Goal: Task Accomplishment & Management: Use online tool/utility

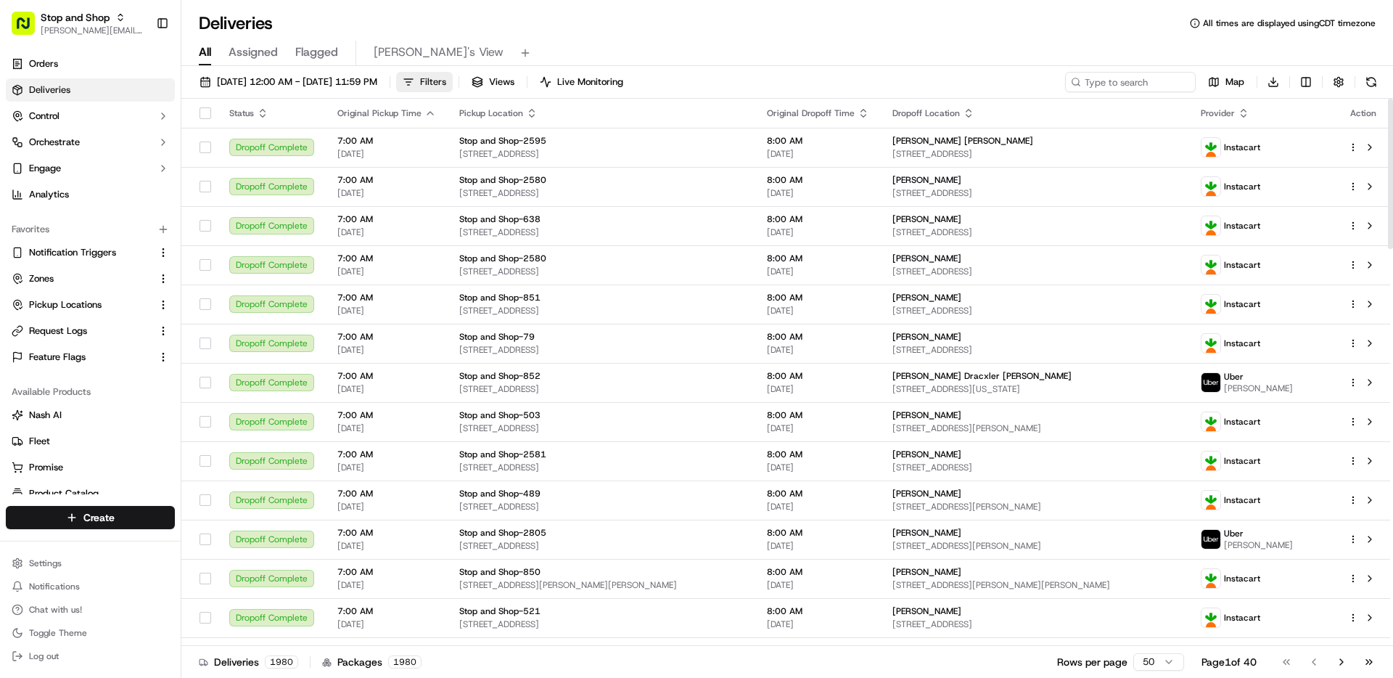
click at [453, 73] on button "Filters" at bounding box center [424, 82] width 57 height 20
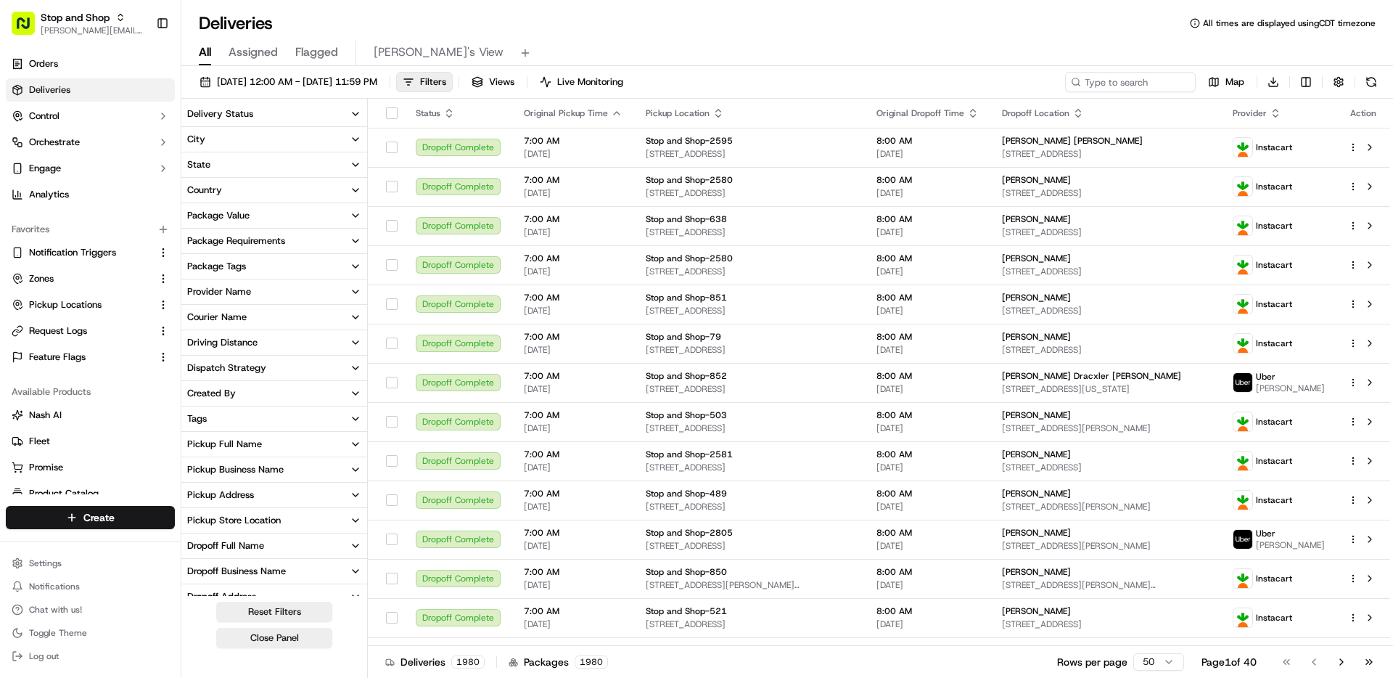
click at [253, 114] on button "Delivery Status" at bounding box center [274, 114] width 186 height 25
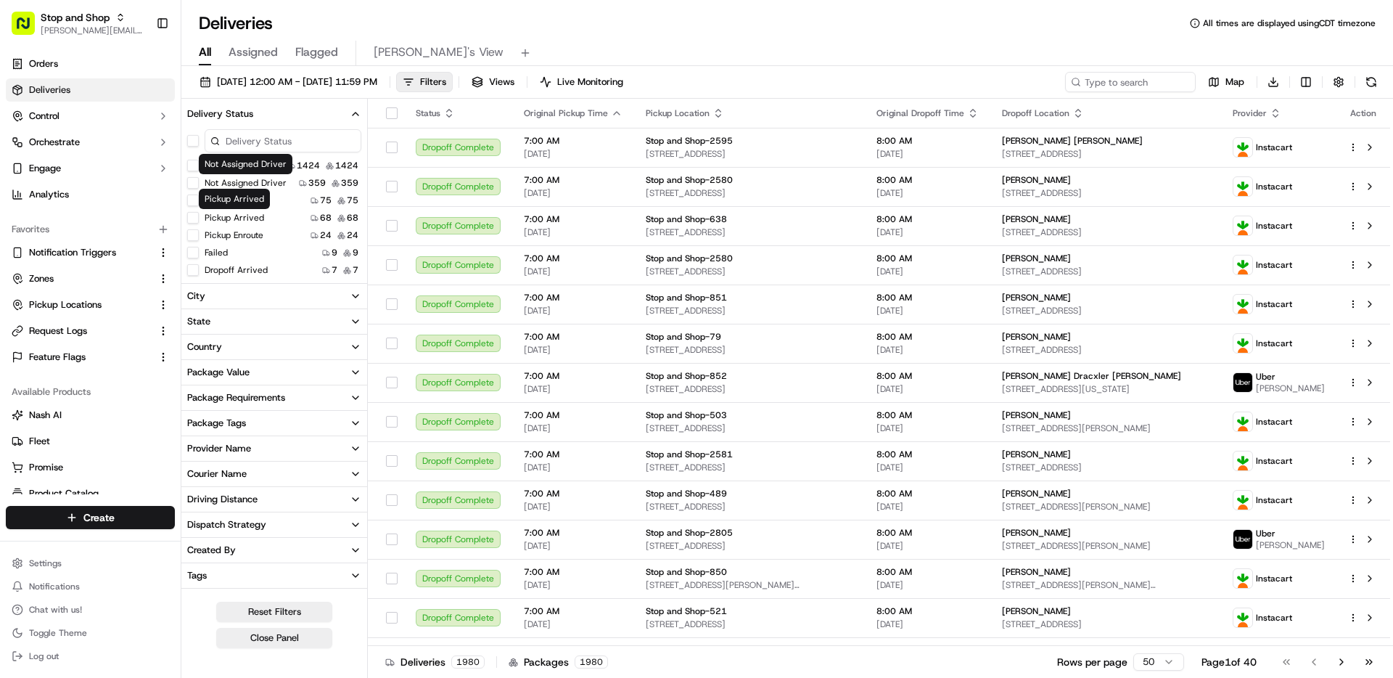
click at [242, 185] on label "Not Assigned Driver" at bounding box center [246, 183] width 82 height 12
click at [199, 185] on button "Not Assigned Driver" at bounding box center [193, 183] width 12 height 12
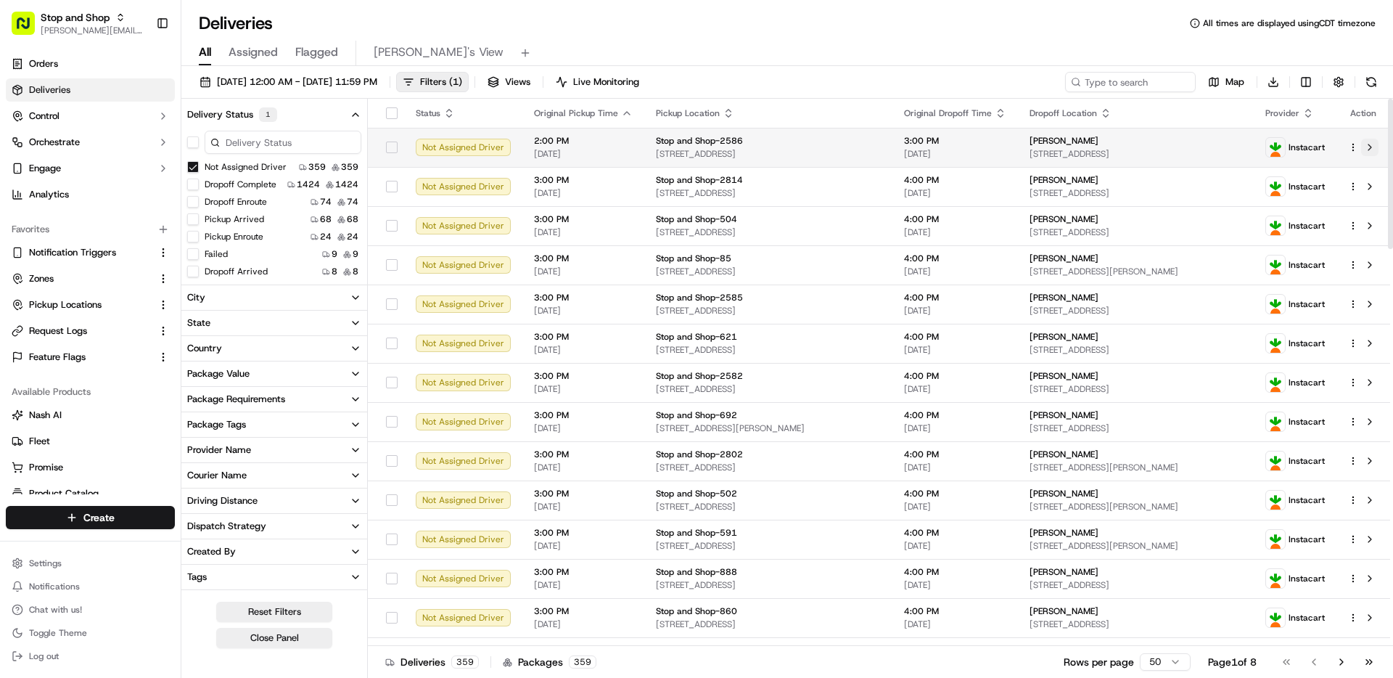
click at [1366, 152] on button at bounding box center [1370, 147] width 17 height 17
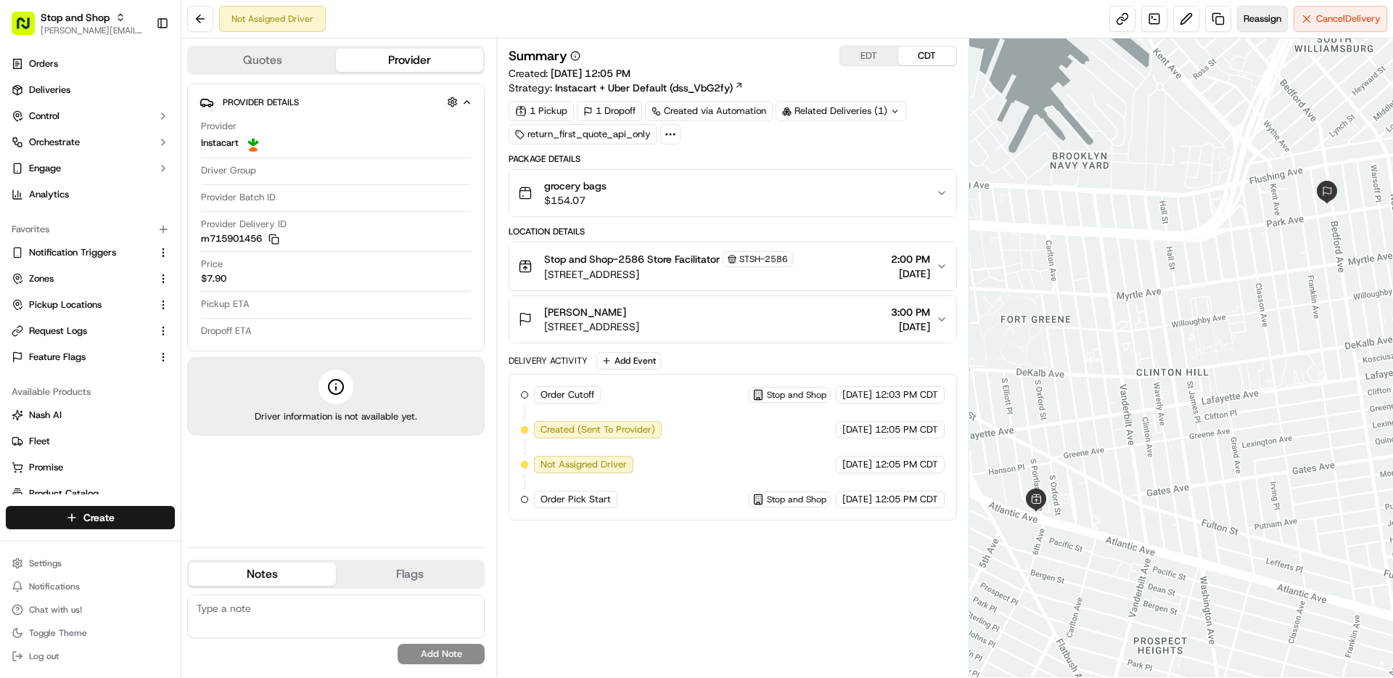
click at [1253, 28] on button "Reassign" at bounding box center [1262, 19] width 51 height 26
